Goal: Information Seeking & Learning: Learn about a topic

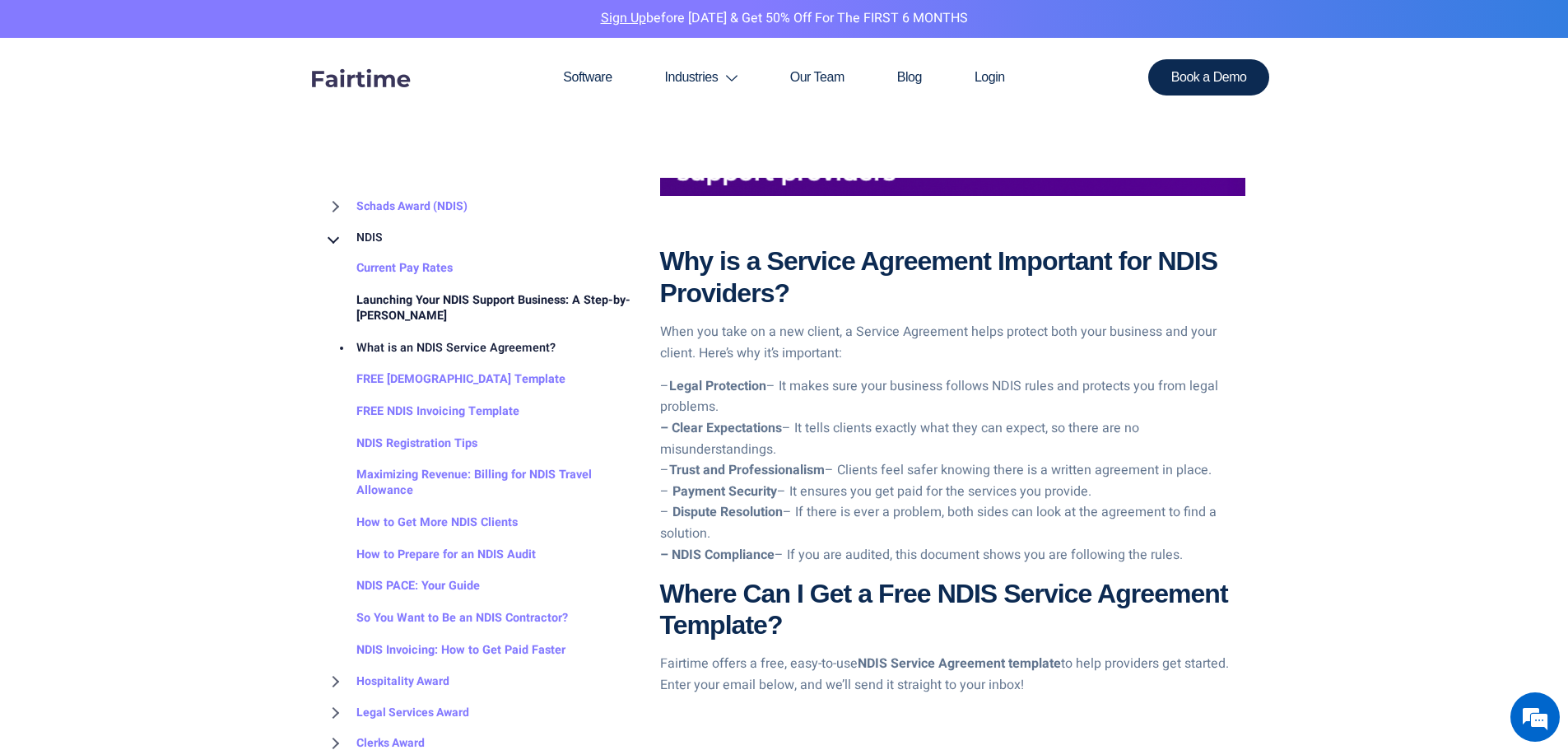
click at [410, 302] on link "Launching Your NDIS Support Business: A Step-by-[PERSON_NAME]" at bounding box center [479, 308] width 312 height 47
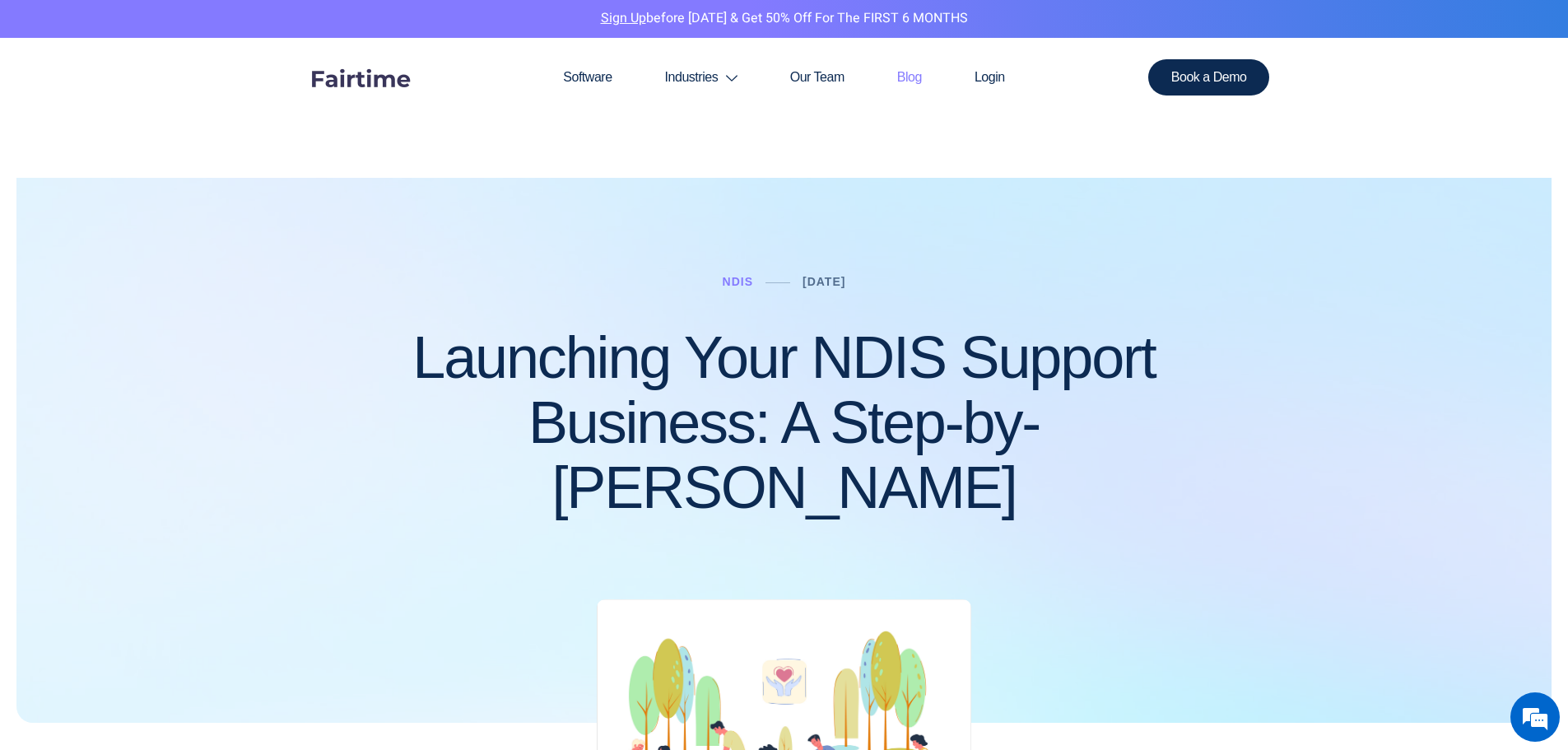
click at [904, 78] on link "Blog" at bounding box center [909, 77] width 77 height 79
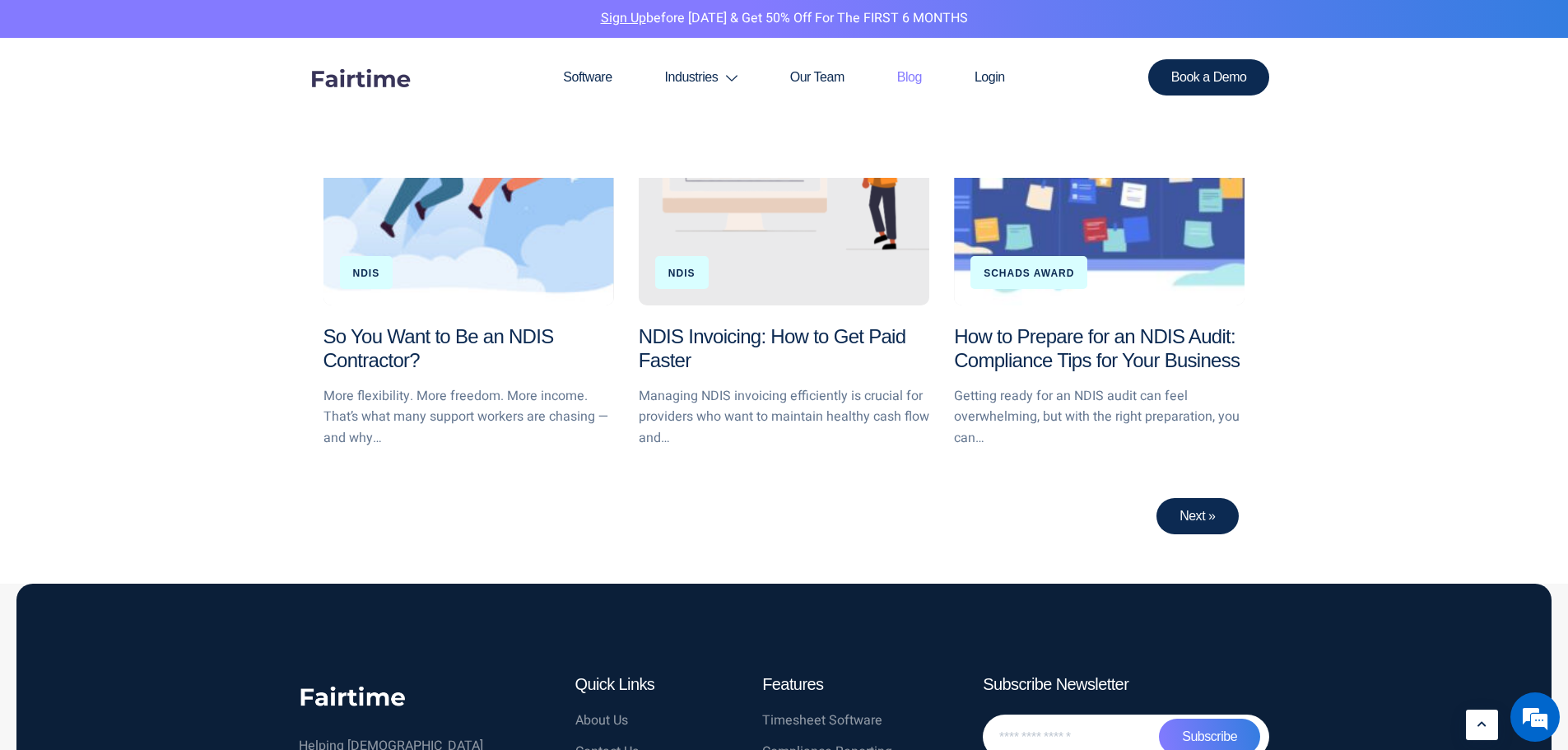
scroll to position [1893, 0]
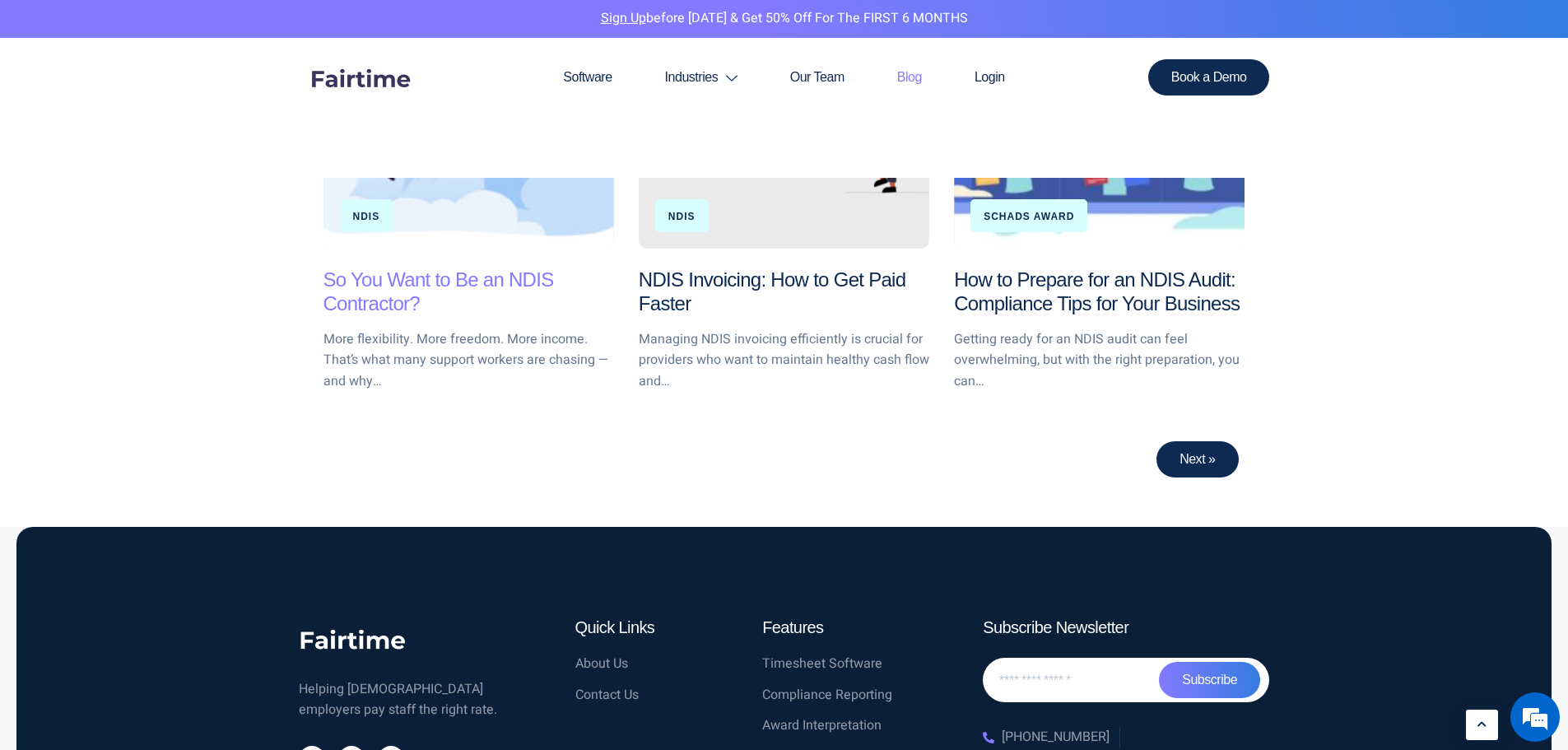
click at [514, 268] on link "So You Want to Be an NDIS Contractor?" at bounding box center [438, 291] width 230 height 46
